Goal: Check status: Check status

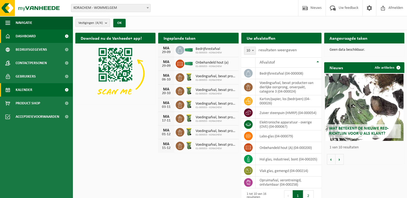
click at [27, 89] on span "Kalender" at bounding box center [24, 89] width 17 height 13
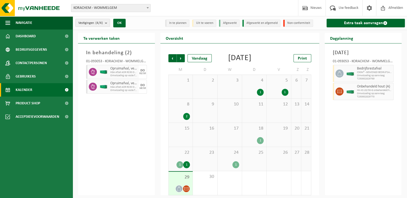
click at [338, 94] on icon at bounding box center [339, 91] width 5 height 5
click at [378, 92] on span "HK-XC-20/30-G onbehandeld hout (A)" at bounding box center [374, 90] width 35 height 3
drag, startPoint x: 378, startPoint y: 99, endPoint x: 341, endPoint y: 98, distance: 37.4
click at [341, 93] on icon at bounding box center [339, 91] width 5 height 3
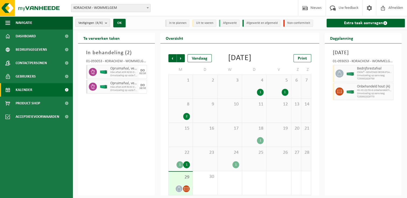
click at [340, 94] on icon at bounding box center [339, 91] width 5 height 5
click at [28, 90] on span "Kalender" at bounding box center [24, 89] width 17 height 13
click at [340, 94] on icon at bounding box center [339, 91] width 5 height 5
click at [27, 79] on span "Gebruikers" at bounding box center [26, 76] width 20 height 13
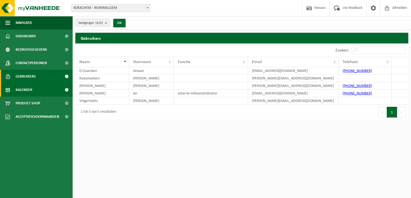
click at [27, 88] on span "Kalender" at bounding box center [24, 89] width 17 height 13
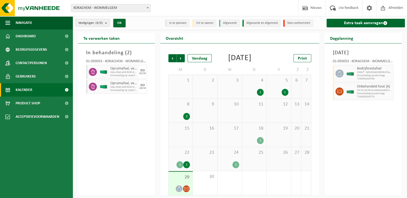
click at [341, 96] on span at bounding box center [339, 92] width 8 height 8
click at [345, 99] on div at bounding box center [350, 91] width 11 height 17
click at [340, 94] on icon at bounding box center [339, 91] width 5 height 5
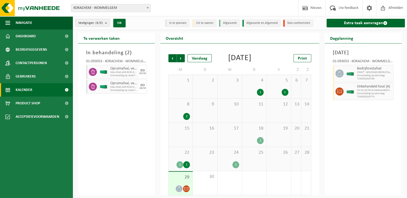
click at [339, 94] on icon at bounding box center [339, 91] width 5 height 5
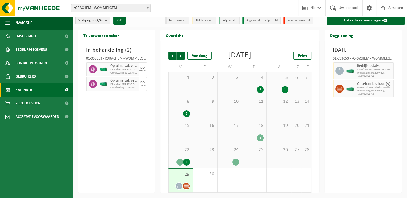
scroll to position [10, 0]
click at [185, 175] on span "29" at bounding box center [180, 175] width 19 height 6
click at [184, 176] on span "29" at bounding box center [180, 175] width 19 height 6
click at [365, 82] on span "Onbehandeld hout (A)" at bounding box center [374, 84] width 35 height 4
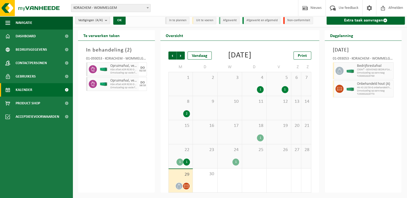
click at [361, 85] on span "Onbehandeld hout (A)" at bounding box center [374, 84] width 35 height 4
click at [337, 89] on span at bounding box center [339, 89] width 8 height 8
click at [370, 85] on span "Onbehandeld hout (A)" at bounding box center [374, 84] width 35 height 4
